Goal: Task Accomplishment & Management: Complete application form

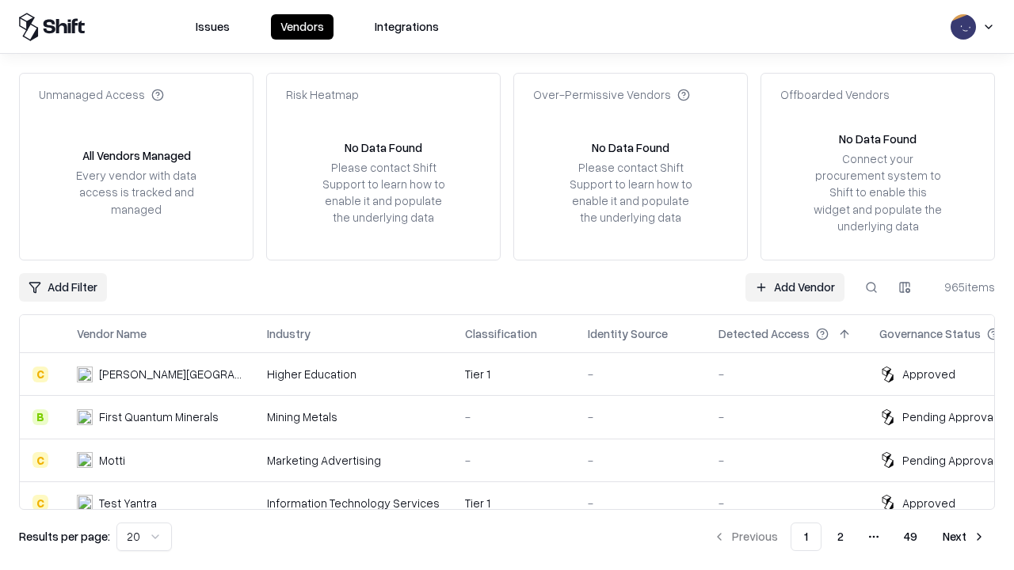
click at [794, 287] on link "Add Vendor" at bounding box center [794, 287] width 99 height 29
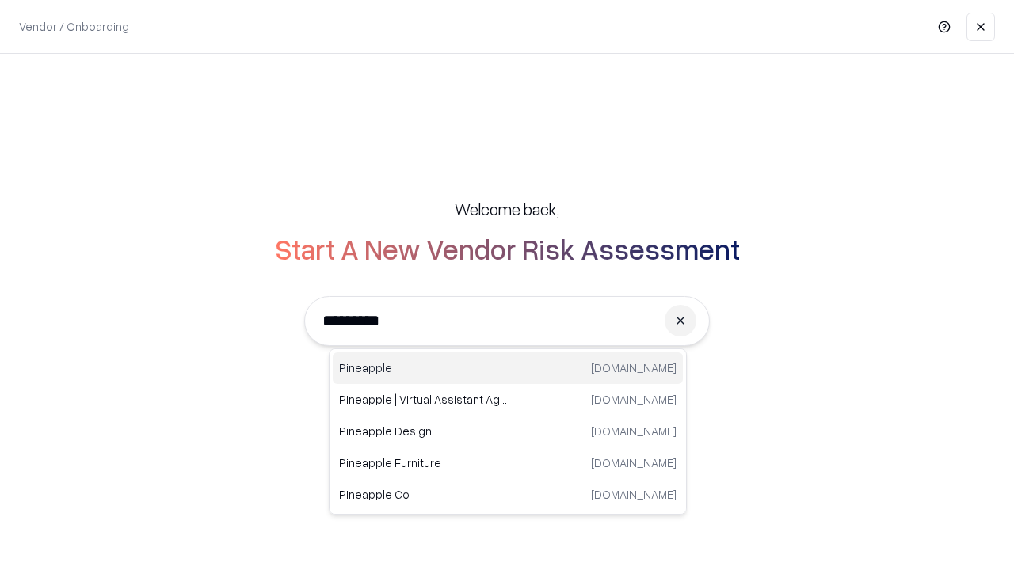
click at [508, 368] on div "Pineapple pineappleenergy.com" at bounding box center [508, 368] width 350 height 32
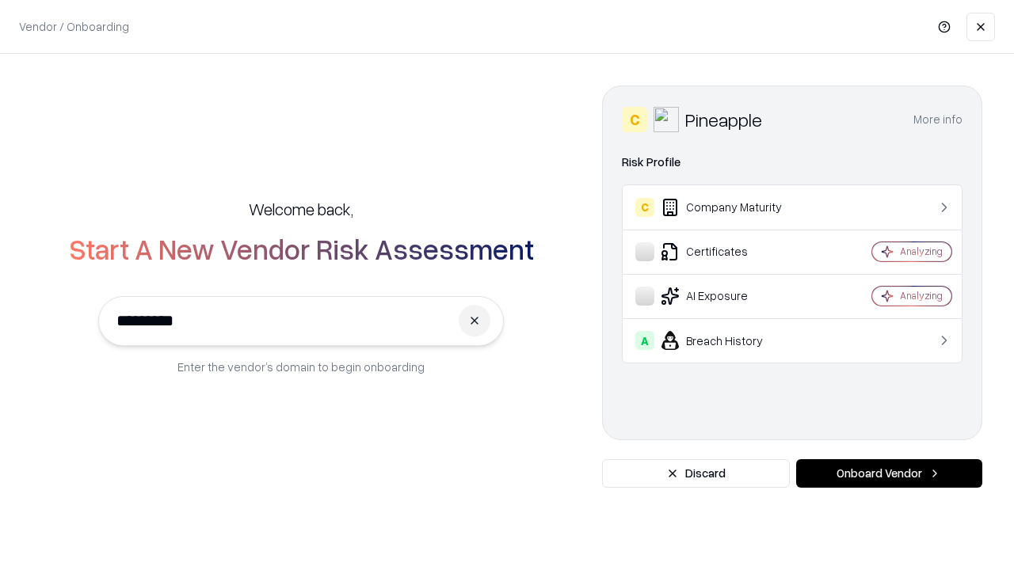
type input "*********"
click at [888, 474] on button "Onboard Vendor" at bounding box center [889, 473] width 186 height 29
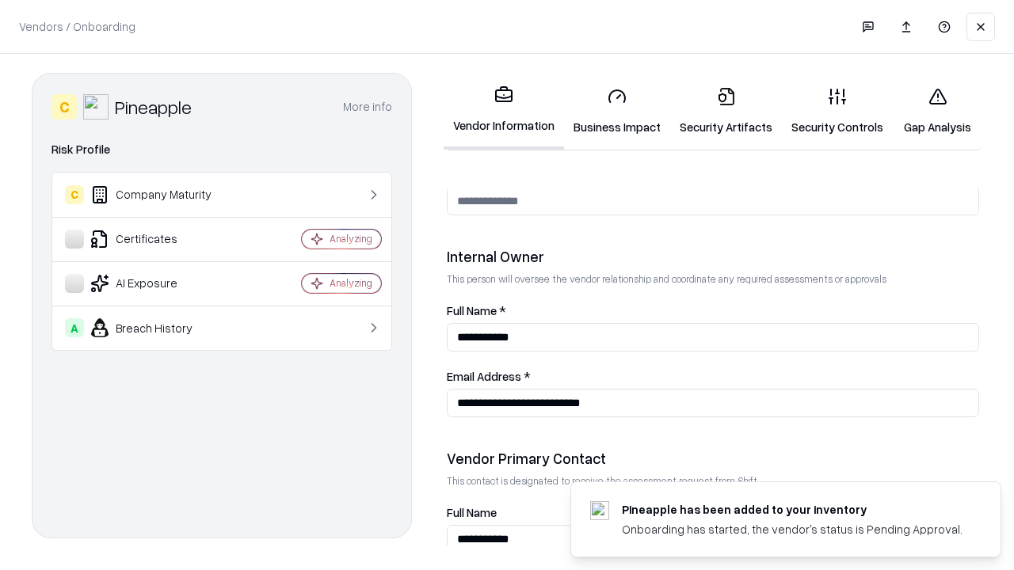
scroll to position [820, 0]
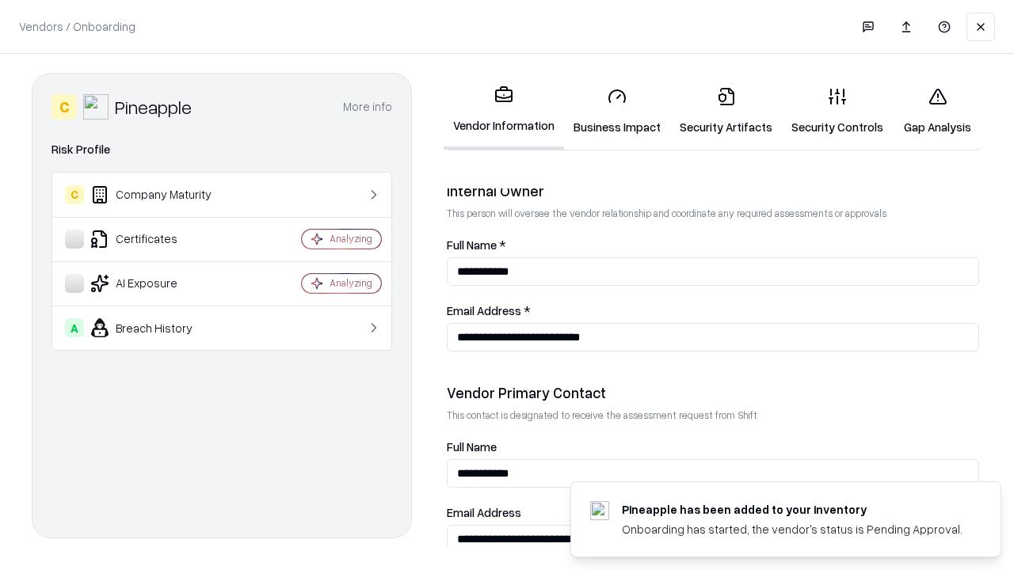
click at [617, 111] on link "Business Impact" at bounding box center [617, 111] width 106 height 74
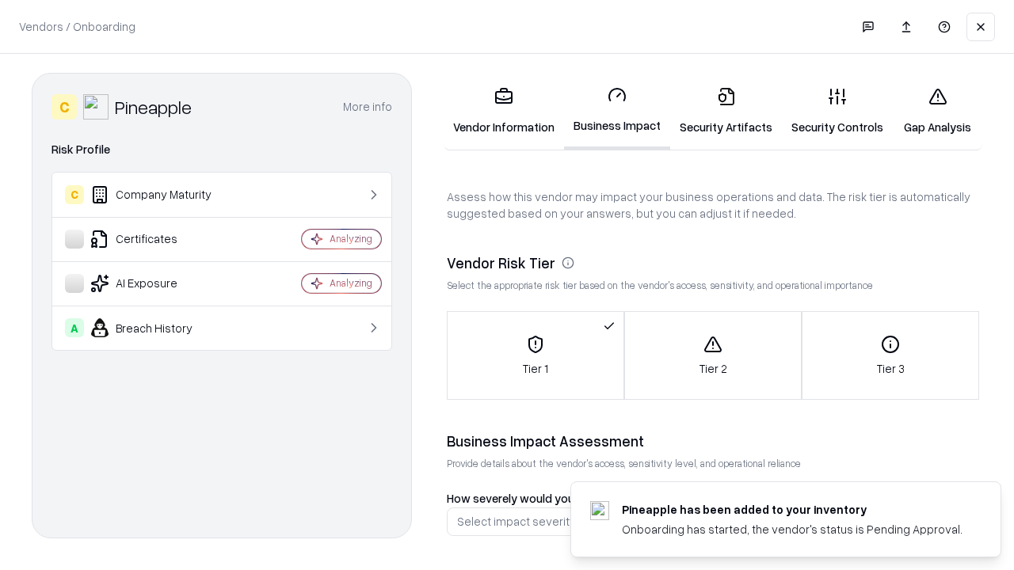
click at [725, 111] on link "Security Artifacts" at bounding box center [726, 111] width 112 height 74
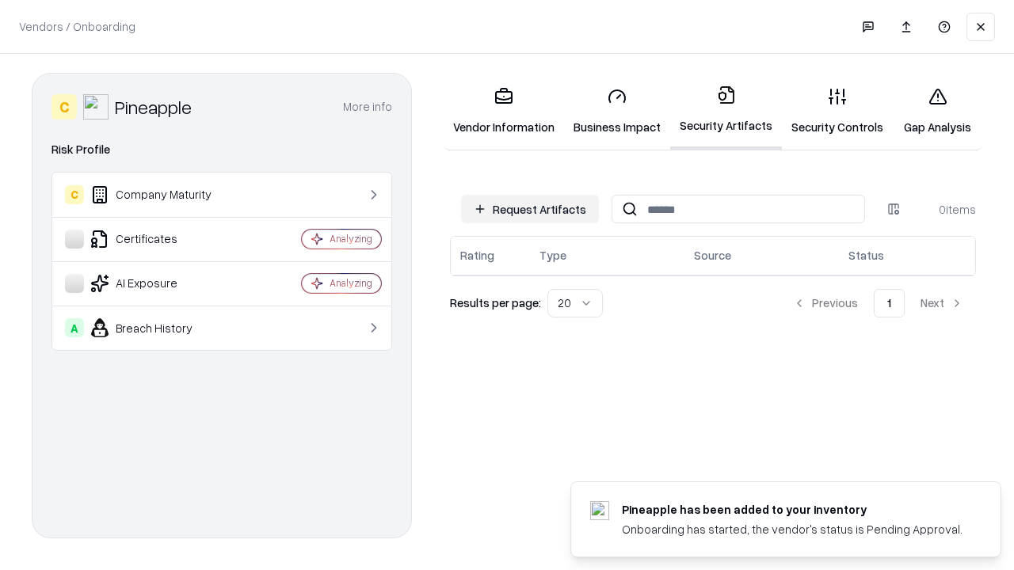
click at [530, 209] on button "Request Artifacts" at bounding box center [530, 209] width 138 height 29
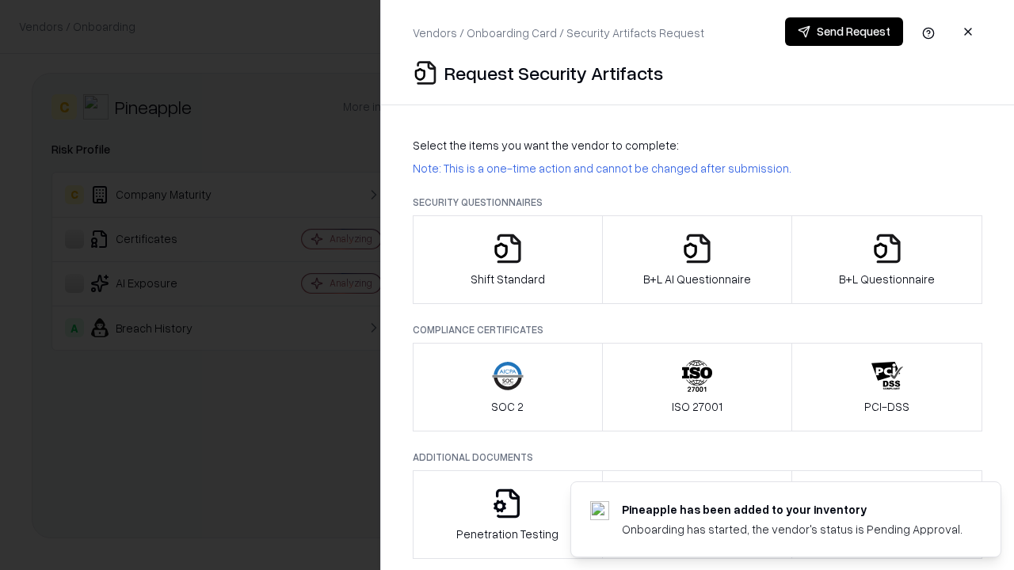
click at [507, 260] on icon "button" at bounding box center [508, 249] width 32 height 32
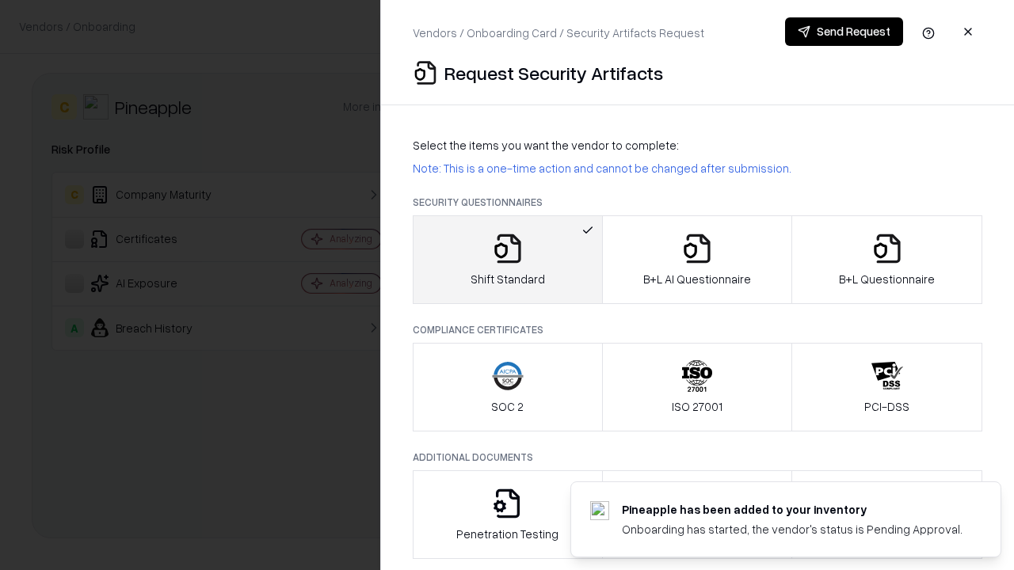
click at [843, 32] on button "Send Request" at bounding box center [844, 31] width 118 height 29
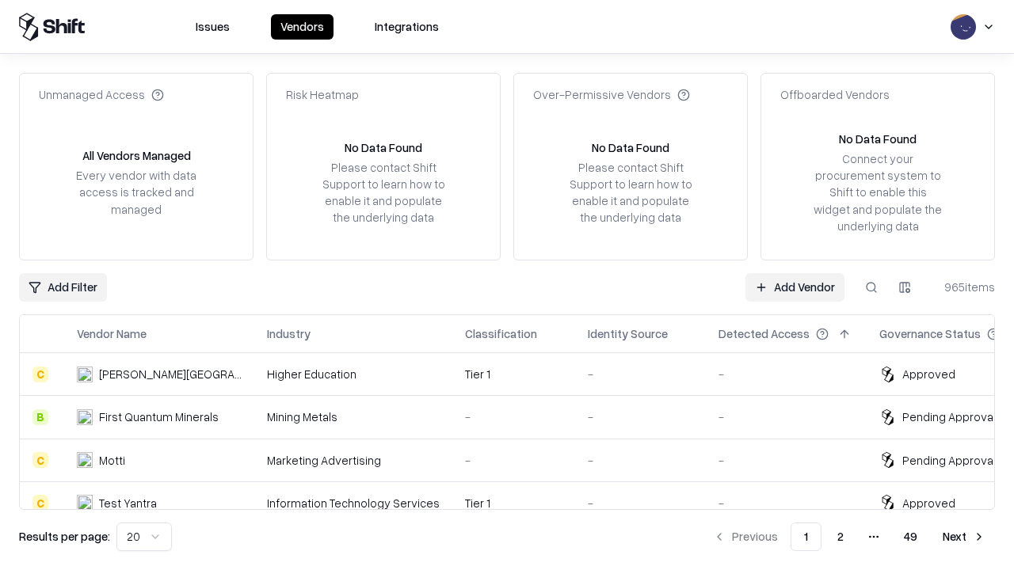
click at [871, 287] on button at bounding box center [871, 287] width 29 height 29
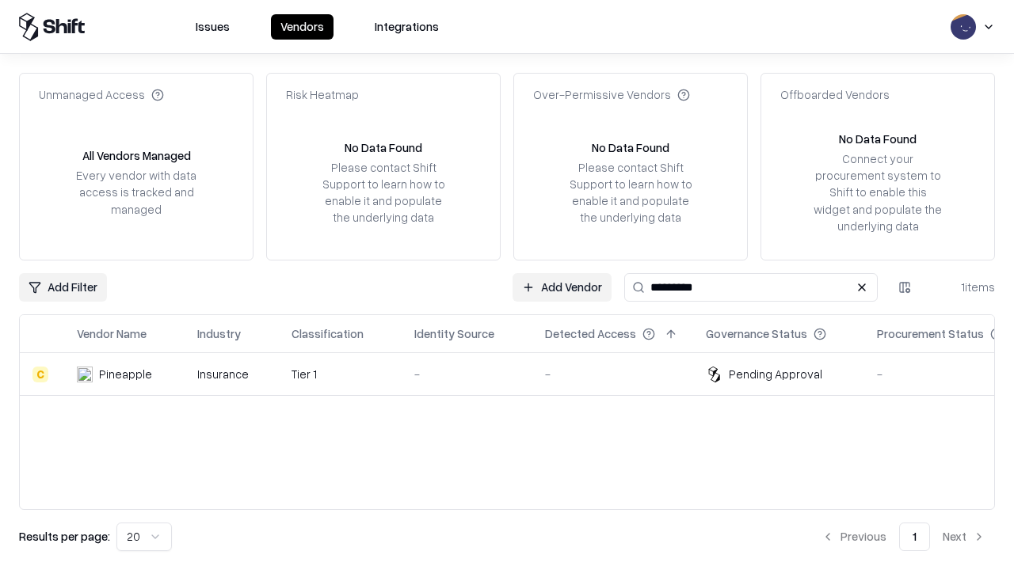
type input "*********"
click at [516, 374] on div "-" at bounding box center [466, 374] width 105 height 17
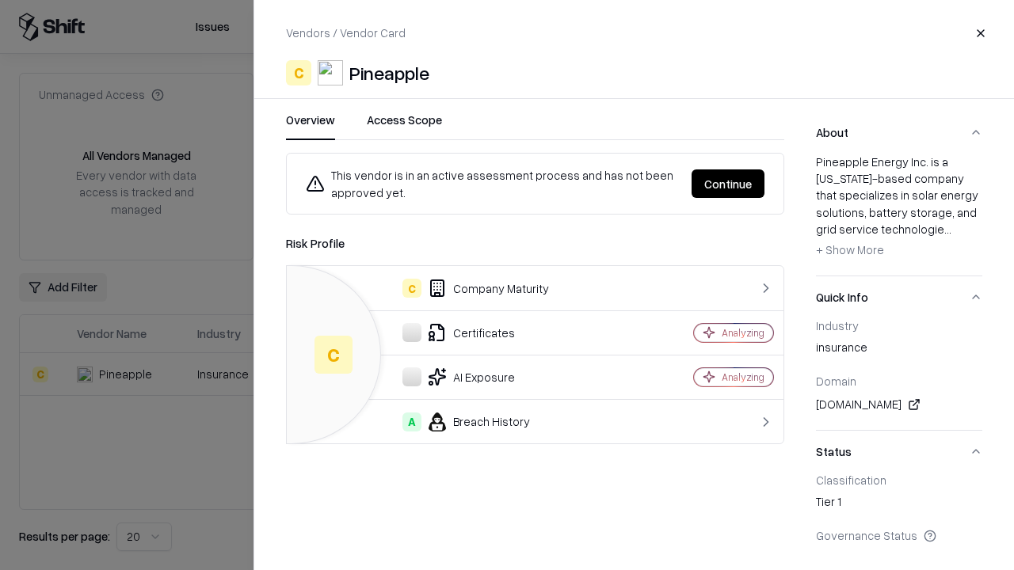
click at [728, 184] on button "Continue" at bounding box center [727, 183] width 73 height 29
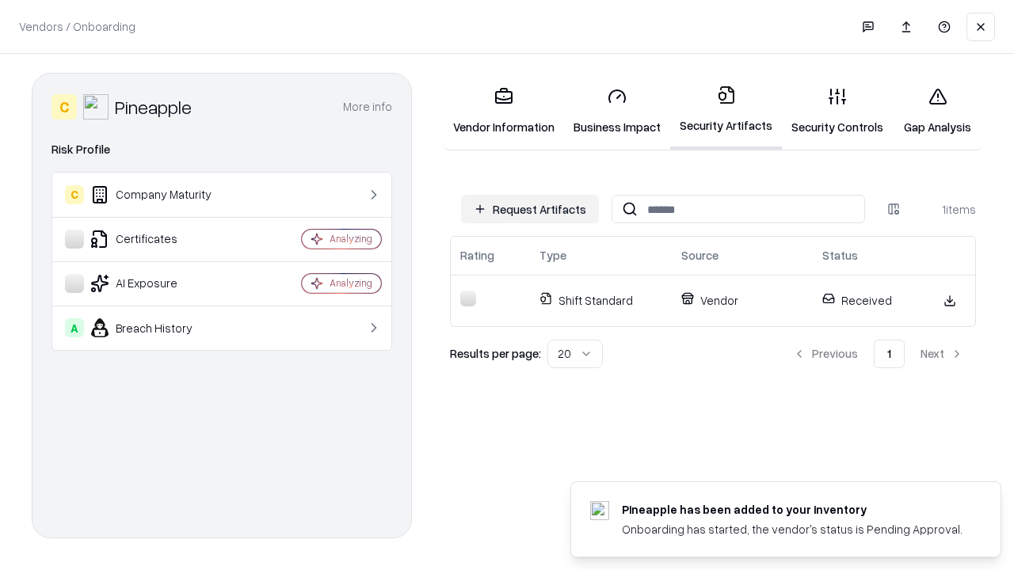
click at [837, 111] on link "Security Controls" at bounding box center [837, 111] width 111 height 74
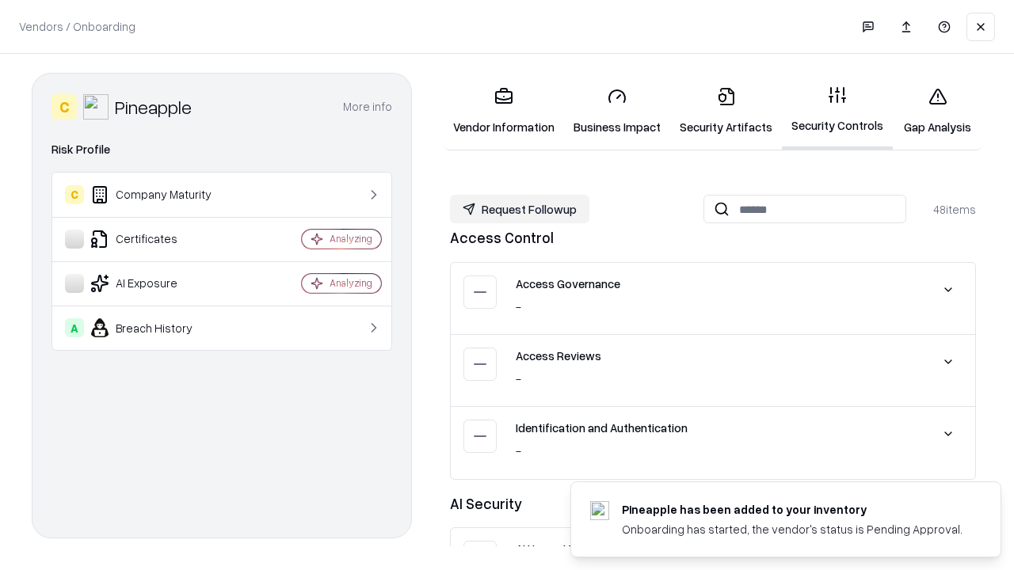
click at [519, 209] on button "Request Followup" at bounding box center [519, 209] width 139 height 29
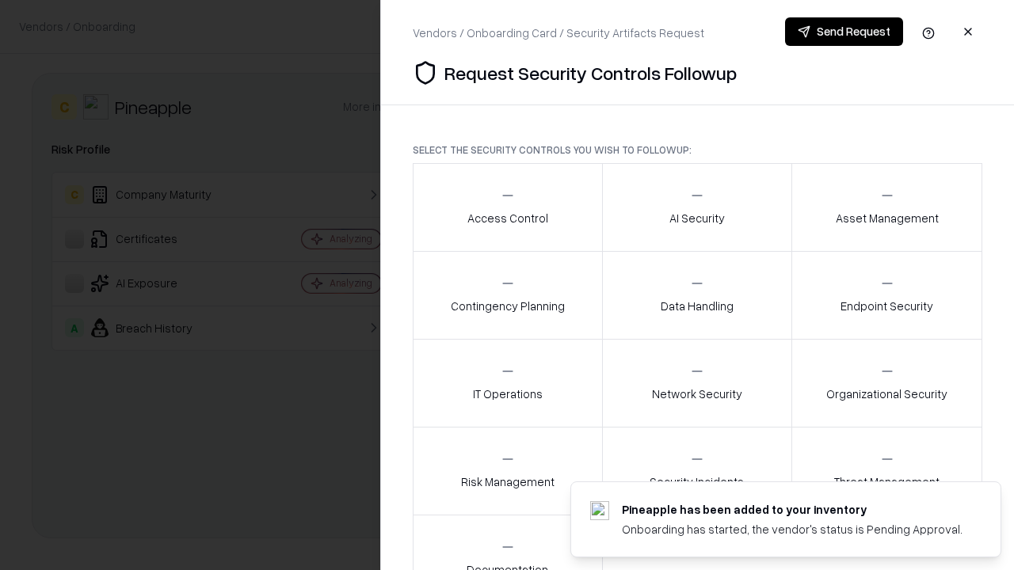
click at [507, 207] on div "Access Control" at bounding box center [507, 207] width 81 height 39
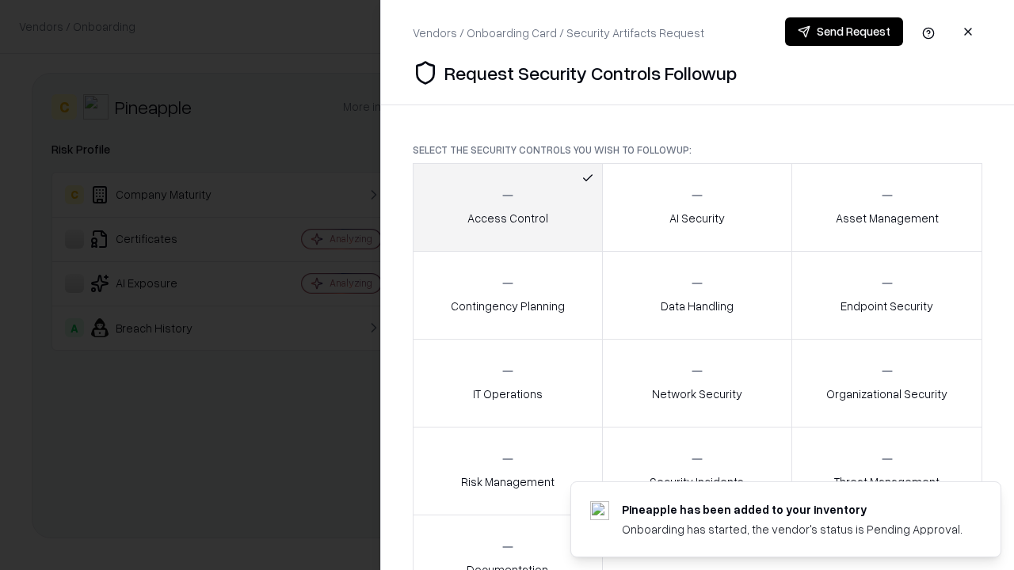
click at [843, 32] on button "Send Request" at bounding box center [844, 31] width 118 height 29
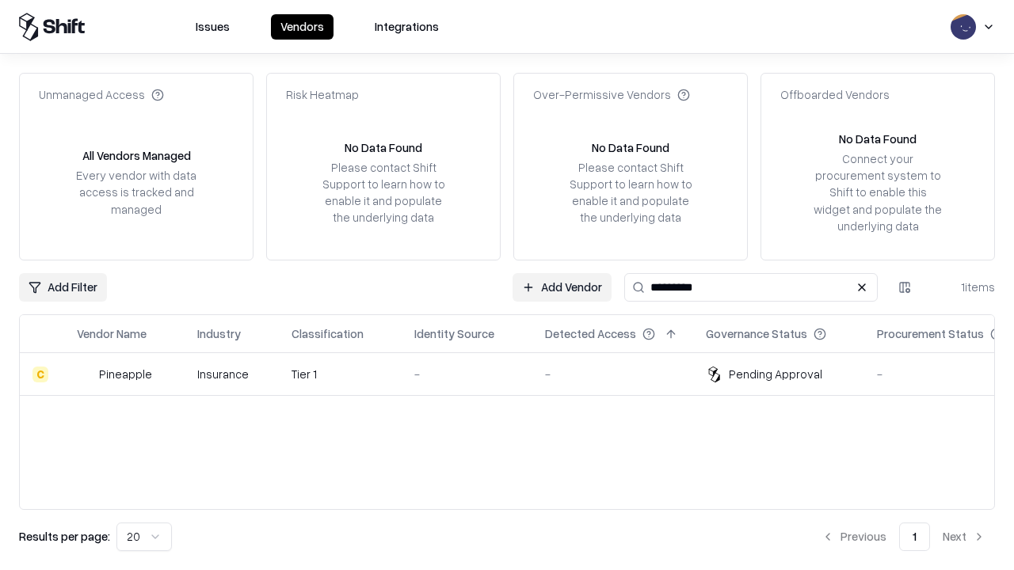
type input "*********"
click at [516, 374] on div "-" at bounding box center [466, 374] width 105 height 17
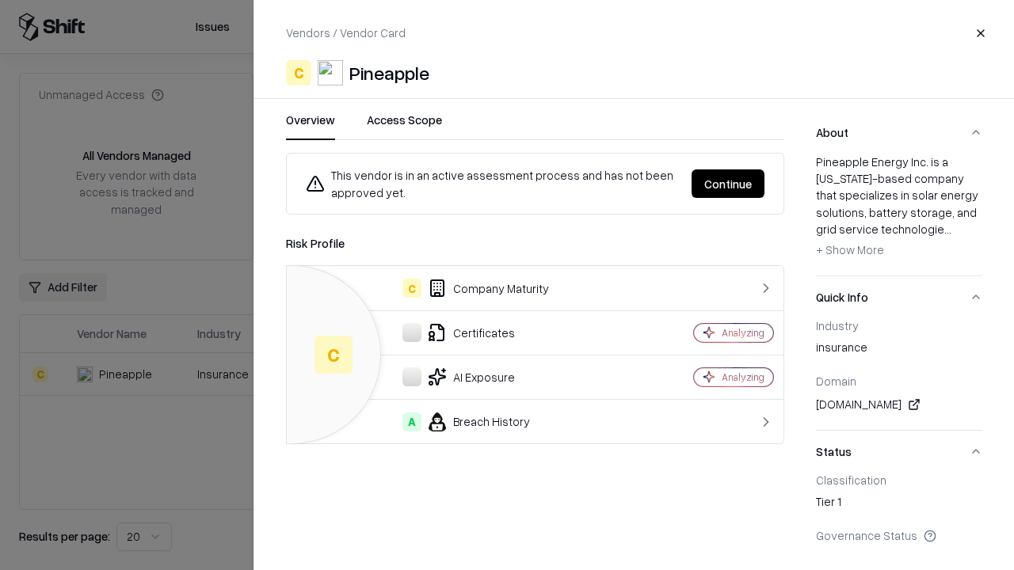
click at [728, 184] on button "Continue" at bounding box center [727, 183] width 73 height 29
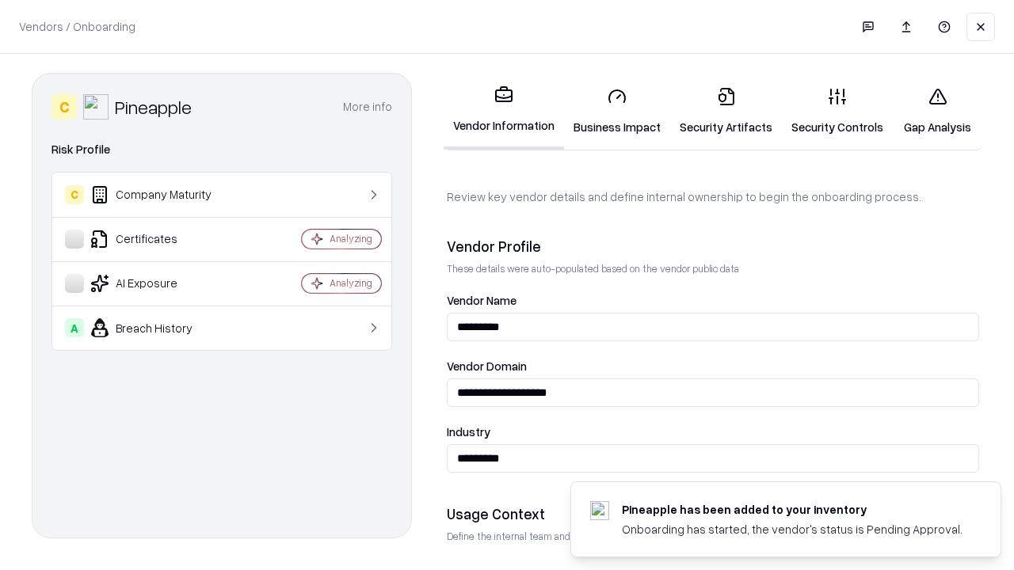
click at [937, 111] on link "Gap Analysis" at bounding box center [936, 111] width 89 height 74
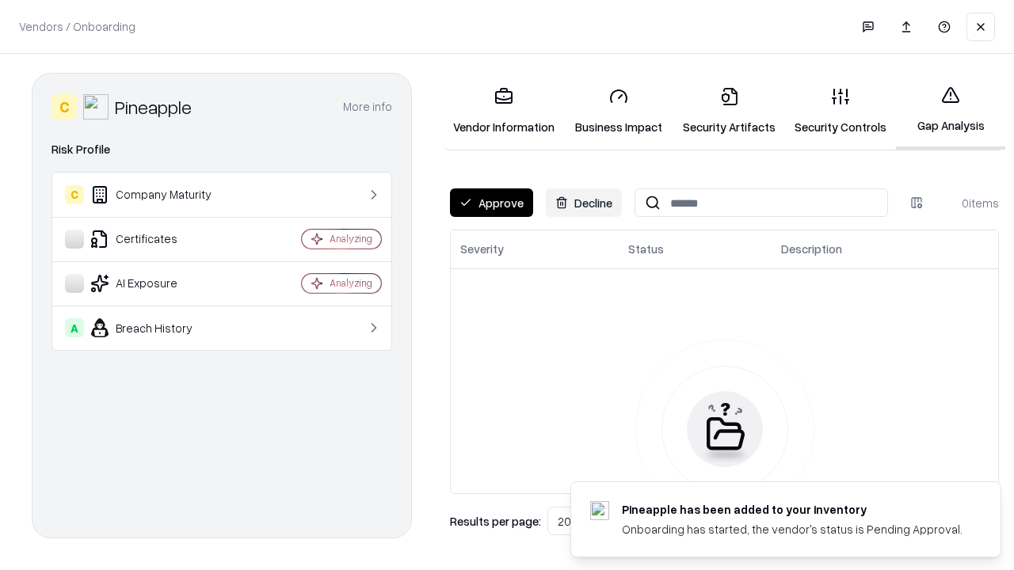
click at [491, 203] on button "Approve" at bounding box center [491, 202] width 83 height 29
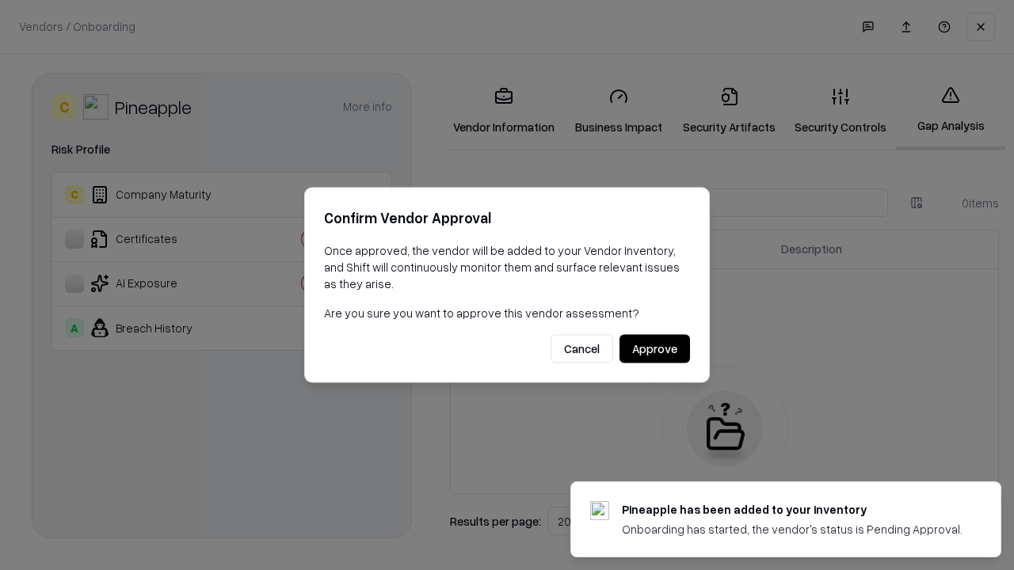
click at [654, 348] on button "Approve" at bounding box center [654, 349] width 70 height 29
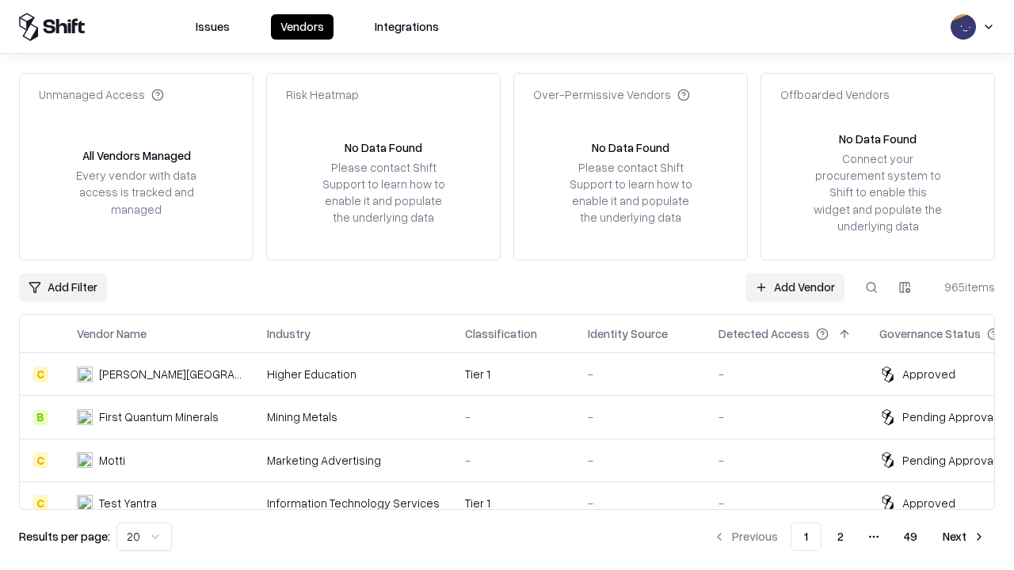
type input "*********"
click at [794, 287] on link "Add Vendor" at bounding box center [794, 287] width 99 height 29
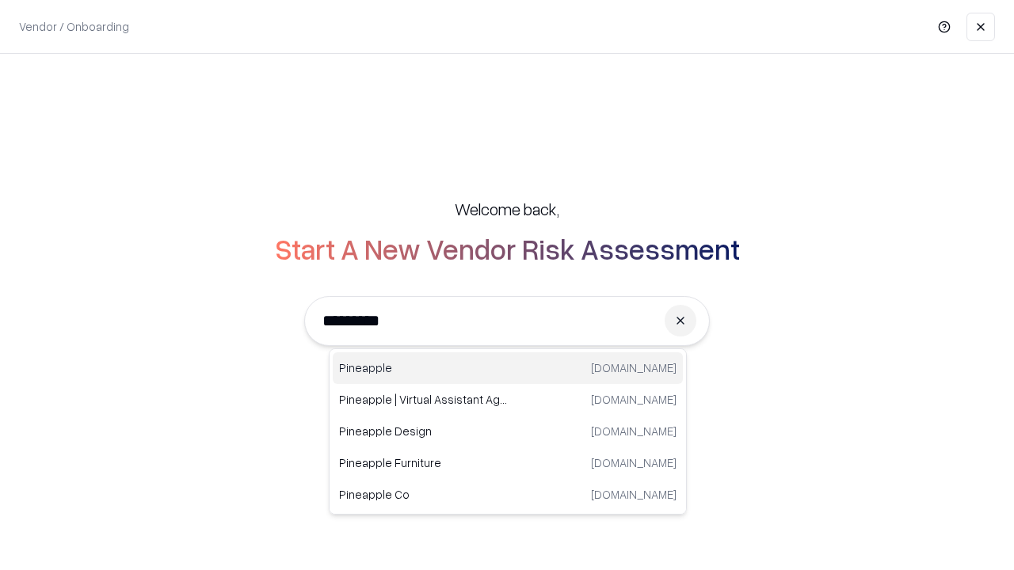
click at [508, 368] on div "Pineapple [DOMAIN_NAME]" at bounding box center [508, 368] width 350 height 32
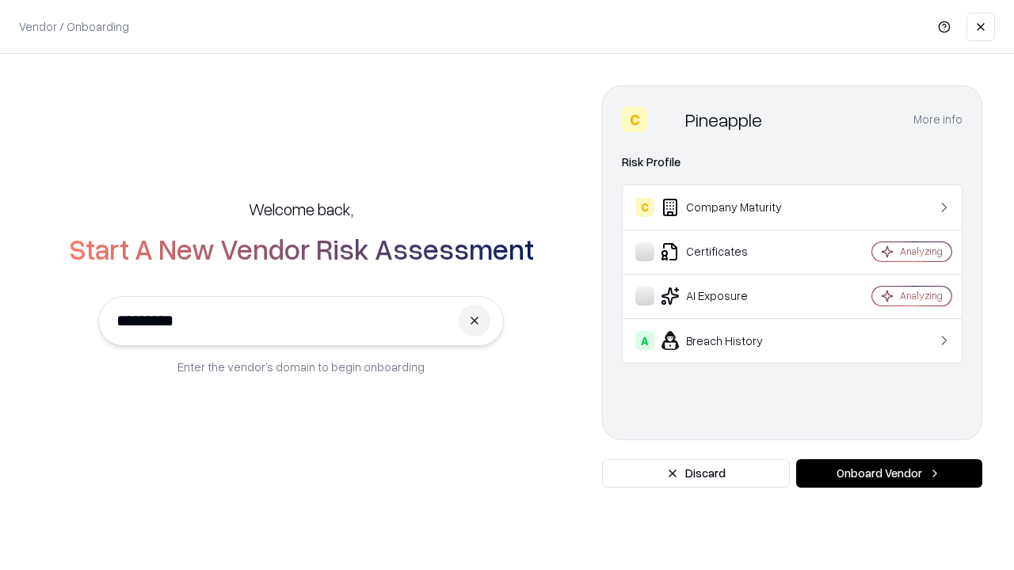
type input "*********"
click at [888, 474] on button "Onboard Vendor" at bounding box center [889, 473] width 186 height 29
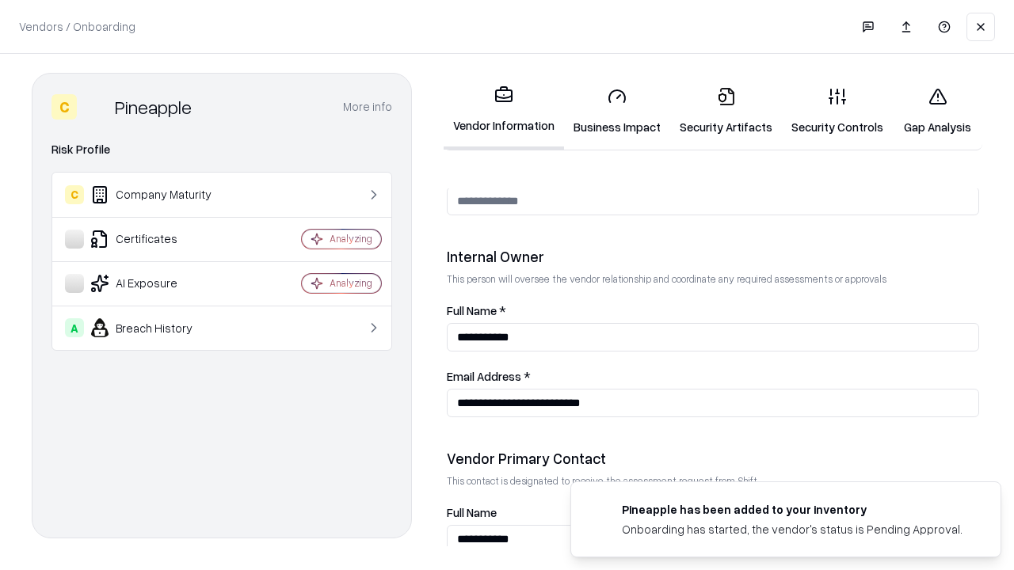
scroll to position [820, 0]
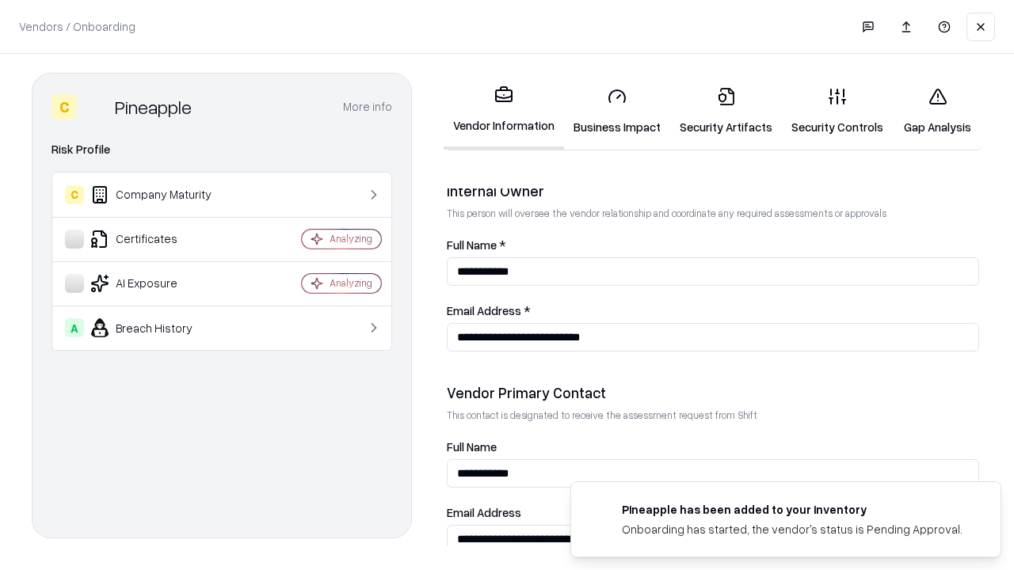
click at [937, 111] on link "Gap Analysis" at bounding box center [936, 111] width 89 height 74
